Goal: Task Accomplishment & Management: Manage account settings

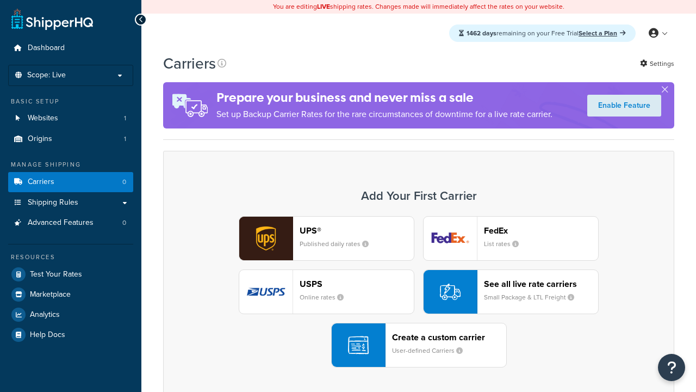
click at [419, 292] on div "UPS® Published daily rates FedEx List rates USPS Online rates See all live rate…" at bounding box center [419, 291] width 489 height 151
click at [541, 230] on header "FedEx" at bounding box center [541, 230] width 114 height 10
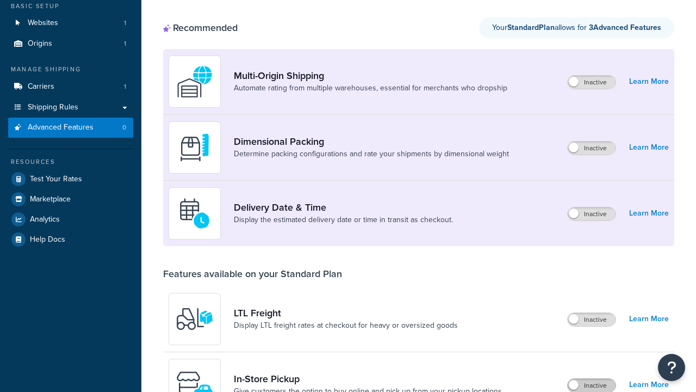
click at [592, 379] on label "Inactive" at bounding box center [592, 385] width 48 height 13
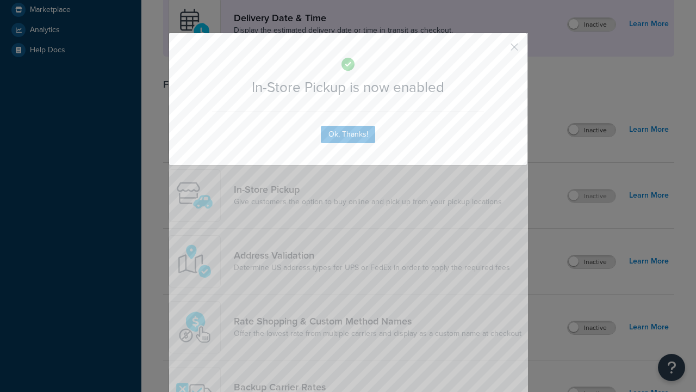
scroll to position [305, 0]
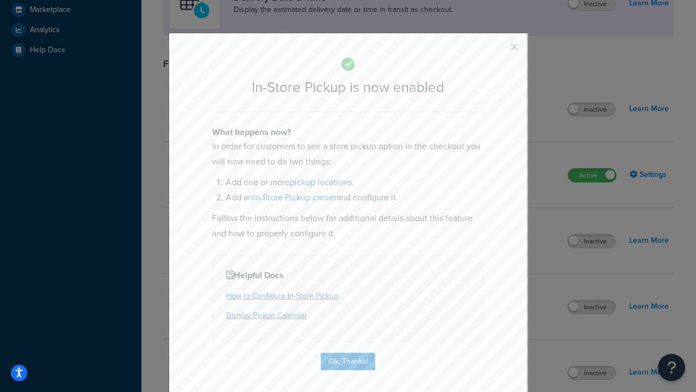
click at [498, 51] on button "button" at bounding box center [498, 51] width 3 height 3
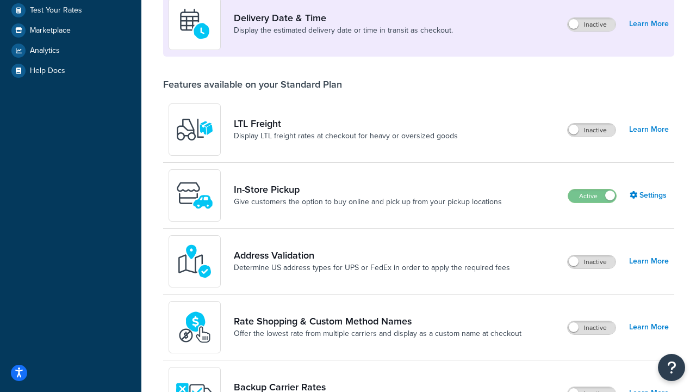
scroll to position [264, 0]
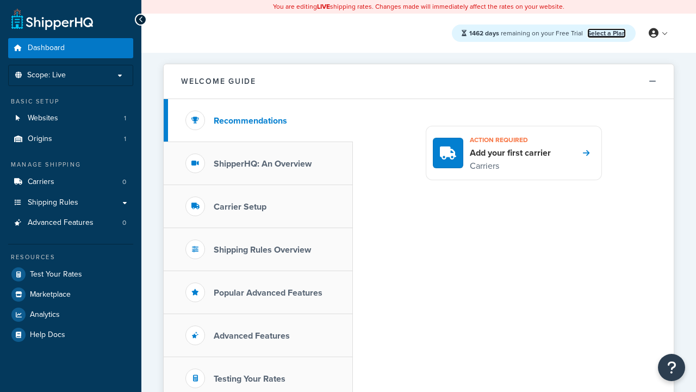
click at [607, 33] on link "Select a Plan" at bounding box center [607, 33] width 39 height 10
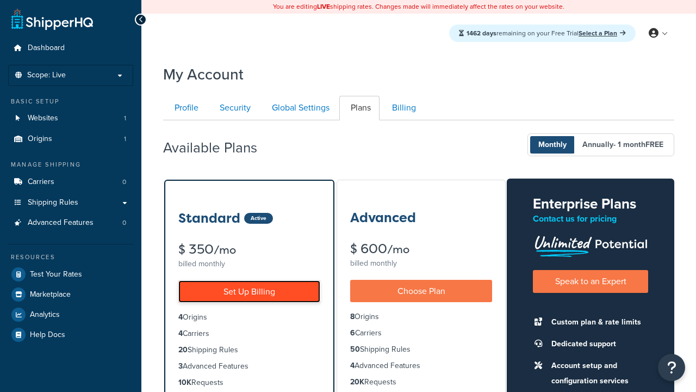
click at [249, 291] on link "Set Up Billing" at bounding box center [249, 291] width 142 height 22
